Goal: Use online tool/utility: Utilize a website feature to perform a specific function

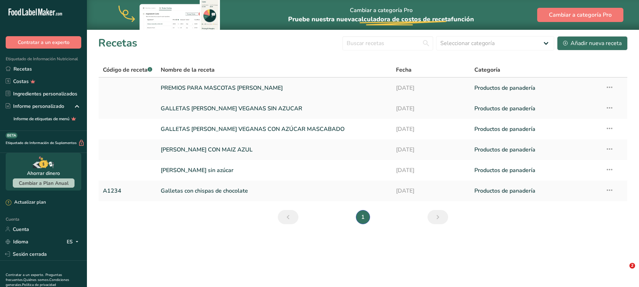
drag, startPoint x: 0, startPoint y: 0, endPoint x: 250, endPoint y: 89, distance: 265.5
click at [250, 89] on font "PREMIOS PARA MASCOTAS [PERSON_NAME]" at bounding box center [222, 88] width 122 height 8
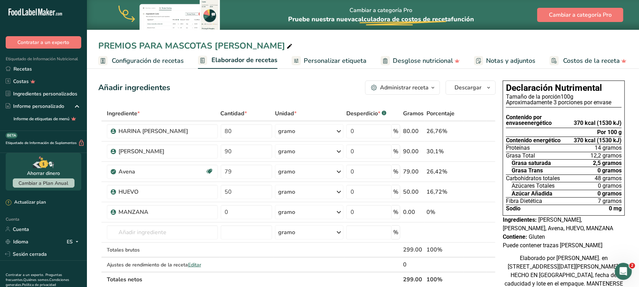
click at [341, 61] on font "Personalizar etiqueta" at bounding box center [335, 60] width 63 height 9
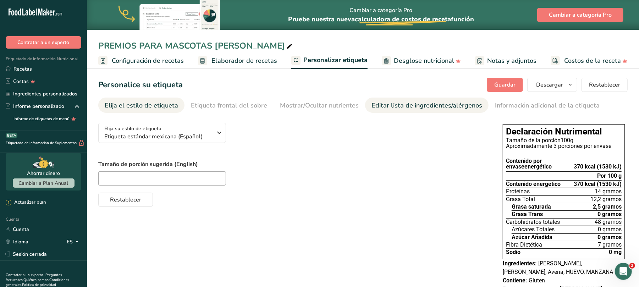
click at [388, 106] on font "Editar lista de ingredientes/alérgenos" at bounding box center [427, 105] width 111 height 9
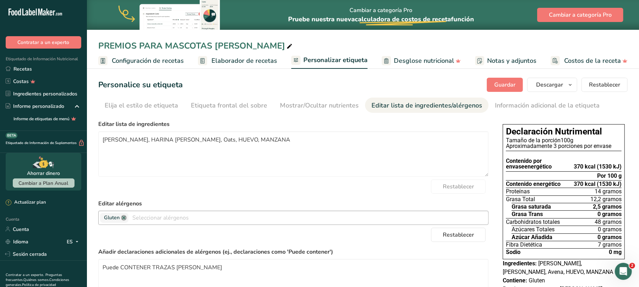
click at [125, 218] on link at bounding box center [124, 218] width 6 height 6
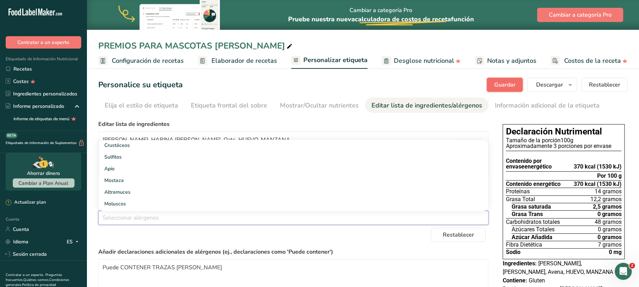
click at [511, 81] on span "Guardar" at bounding box center [504, 85] width 21 height 9
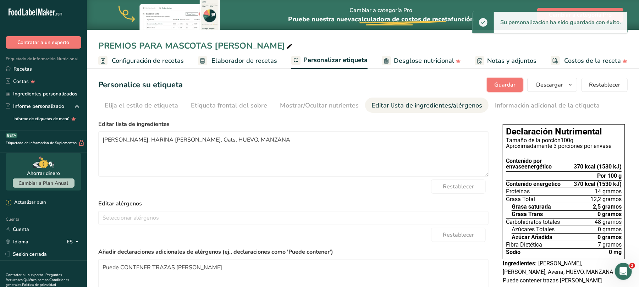
scroll to position [81, 0]
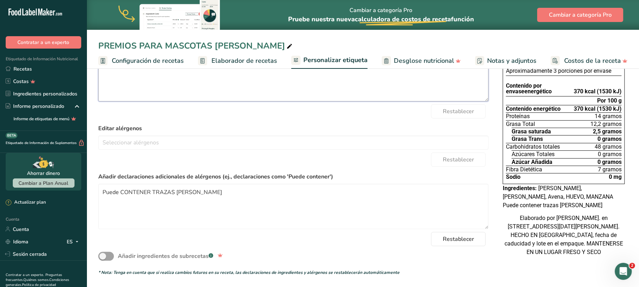
click at [311, 91] on textarea "[PERSON_NAME], HARINA [PERSON_NAME], Oats, HUEVO, MANZANA" at bounding box center [293, 78] width 390 height 45
click at [379, 127] on div "Editar alérgenos [PERSON_NAME] Frutos Secos [GEOGRAPHIC_DATA] [GEOGRAPHIC_DATA]…" at bounding box center [293, 137] width 390 height 26
